Goal: Information Seeking & Learning: Learn about a topic

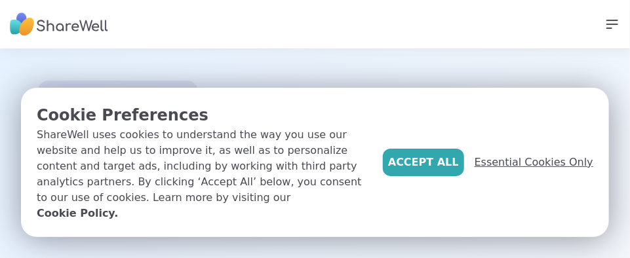
click at [575, 170] on span "Essential Cookies Only" at bounding box center [534, 163] width 119 height 16
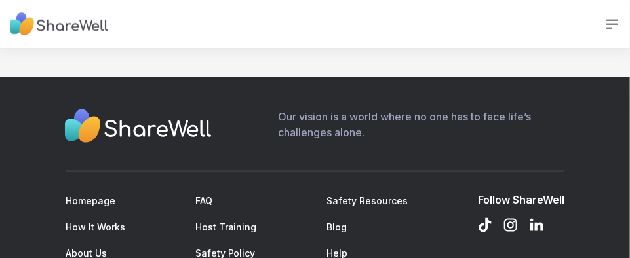
scroll to position [1942, 0]
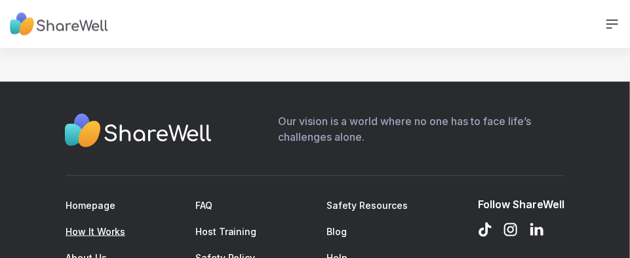
click at [109, 226] on link "How It Works" at bounding box center [96, 231] width 60 height 11
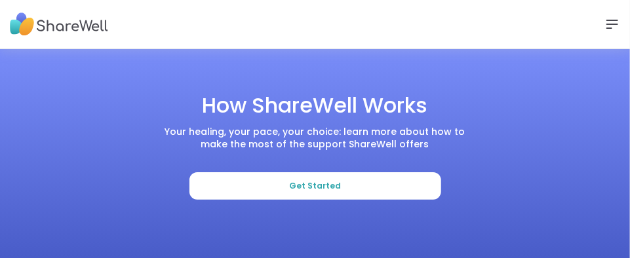
click at [612, 23] on icon at bounding box center [612, 24] width 16 height 16
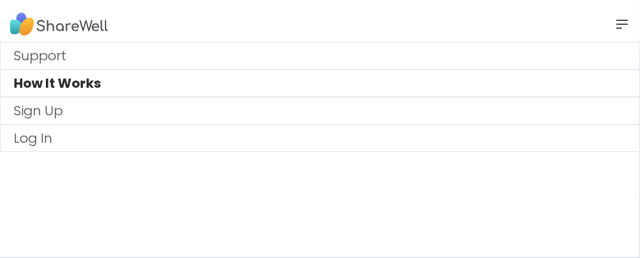
click at [79, 26] on img at bounding box center [59, 25] width 98 height 36
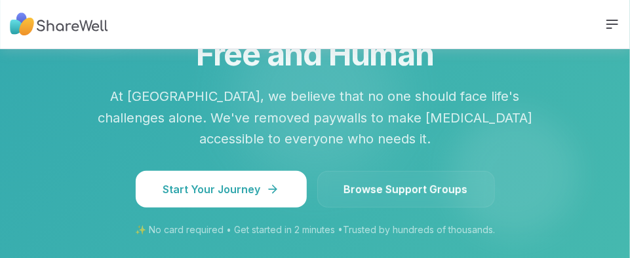
scroll to position [1573, 0]
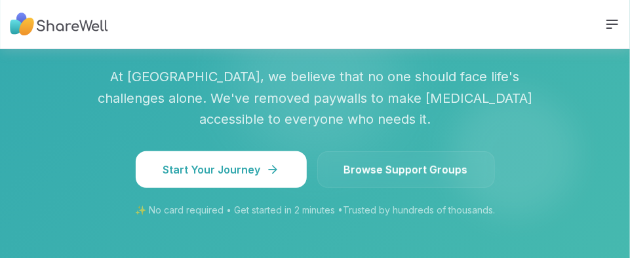
click at [397, 162] on span "Browse Support Groups" at bounding box center [406, 170] width 124 height 16
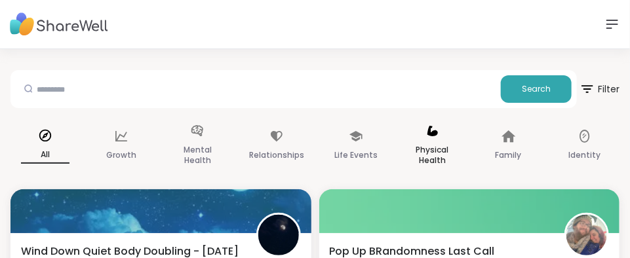
click at [433, 144] on p "Physical Health" at bounding box center [432, 155] width 49 height 26
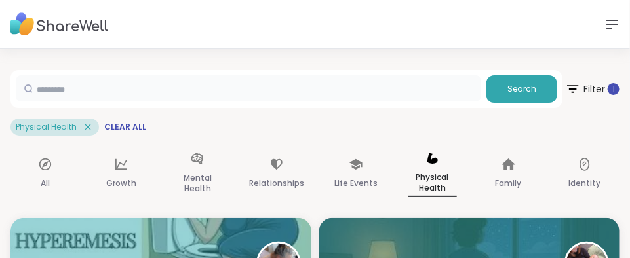
click at [58, 89] on input "text" at bounding box center [248, 88] width 465 height 26
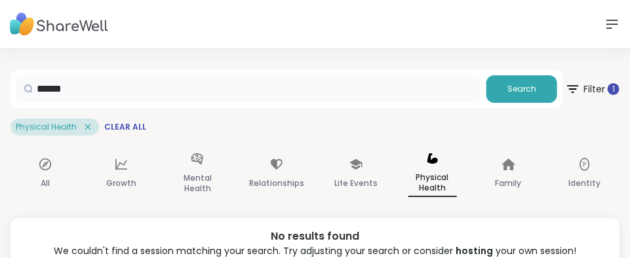
type input "******"
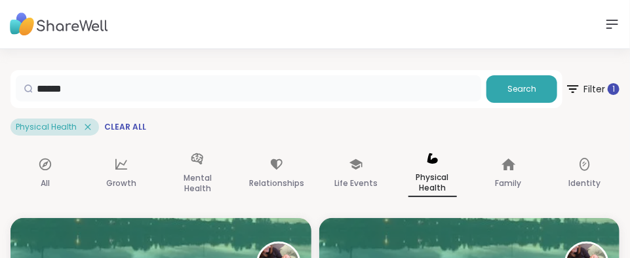
scroll to position [226, 0]
